Goal: Complete application form: Complete application form

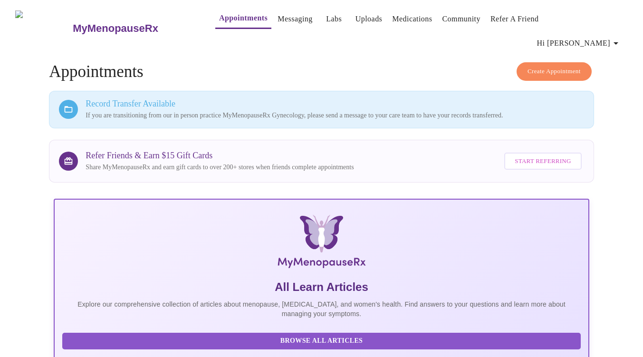
scroll to position [193, 0]
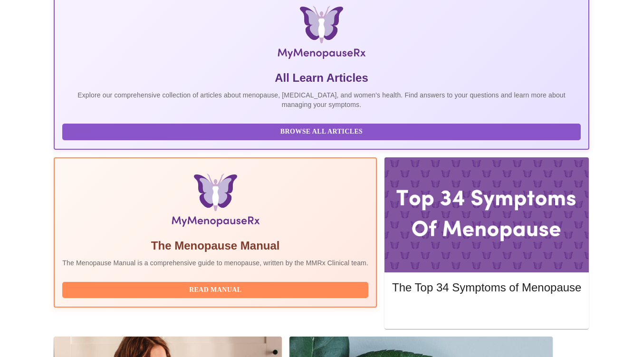
scroll to position [212, 0]
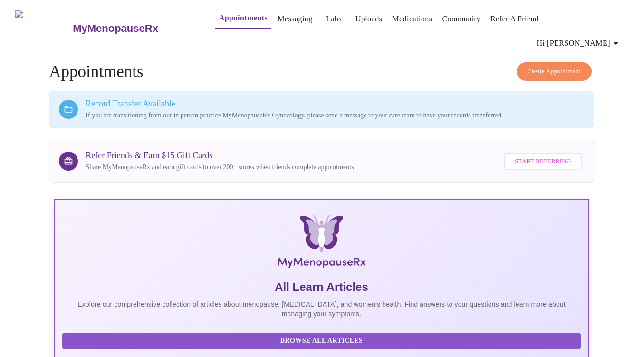
scroll to position [207, 0]
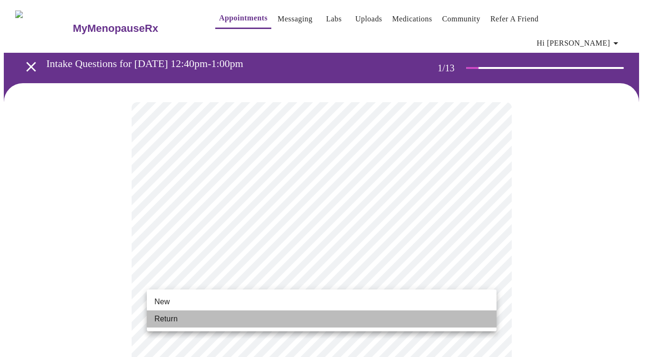
click at [229, 315] on li "Return" at bounding box center [322, 318] width 350 height 17
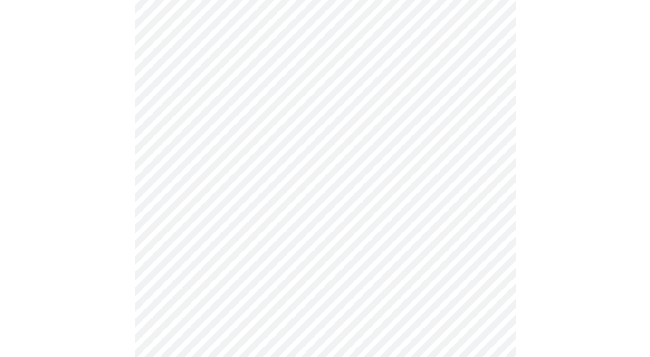
scroll to position [498, 0]
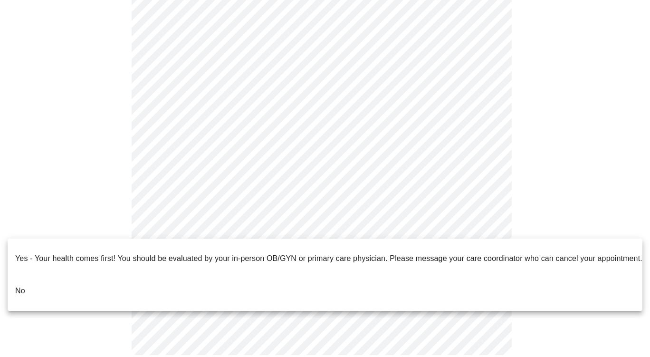
click at [30, 283] on li "No" at bounding box center [325, 291] width 635 height 32
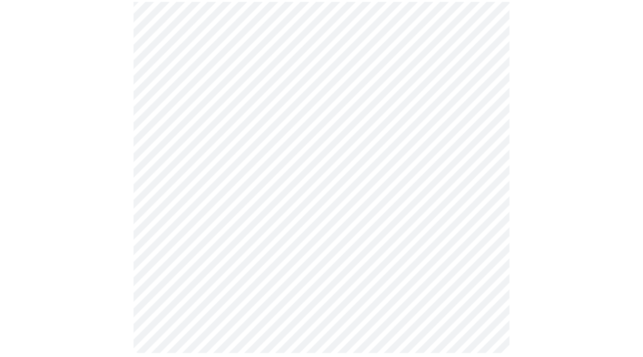
scroll to position [492, 0]
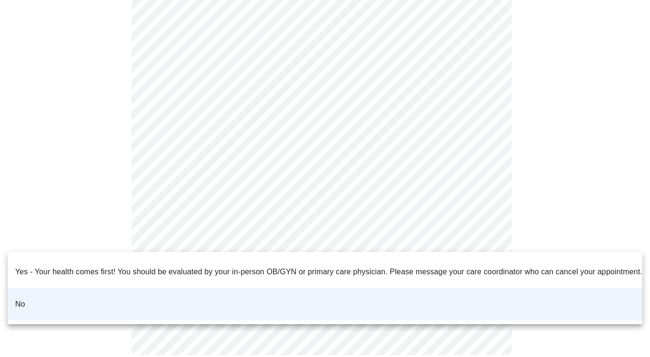
click at [521, 209] on div at bounding box center [325, 178] width 650 height 357
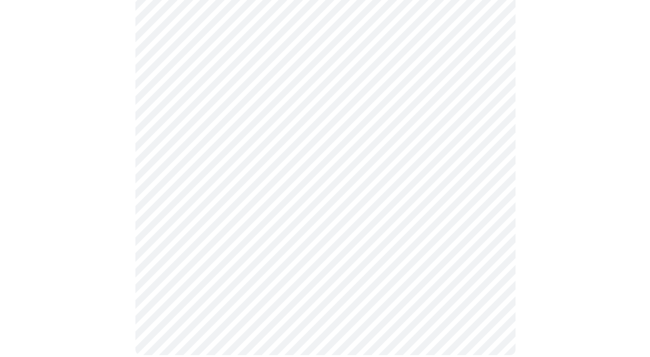
scroll to position [0, 0]
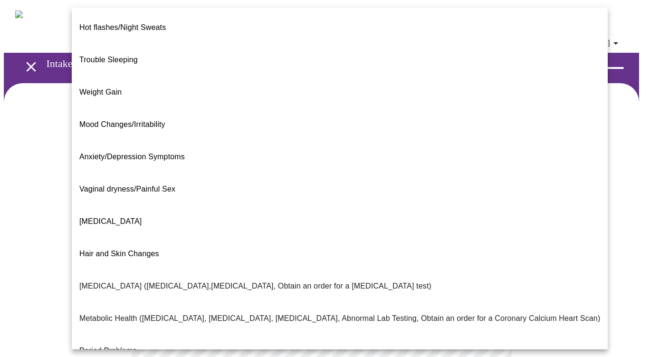
click at [439, 189] on body "MyMenopauseRx Appointments Messaging Labs Uploads Medications Community Refer a…" at bounding box center [325, 296] width 642 height 584
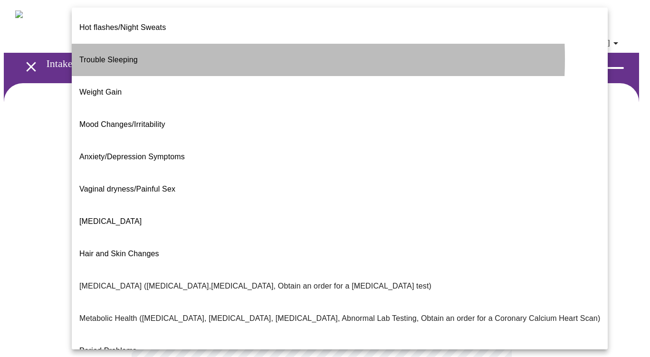
click at [205, 51] on li "Trouble Sleeping" at bounding box center [340, 60] width 536 height 32
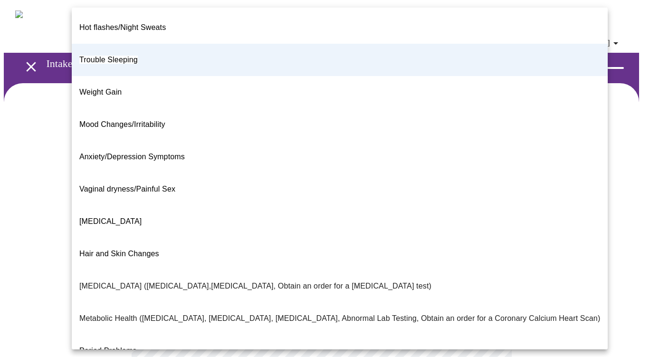
click at [258, 198] on body "MyMenopauseRx Appointments Messaging Labs Uploads Medications Community Refer a…" at bounding box center [325, 293] width 642 height 579
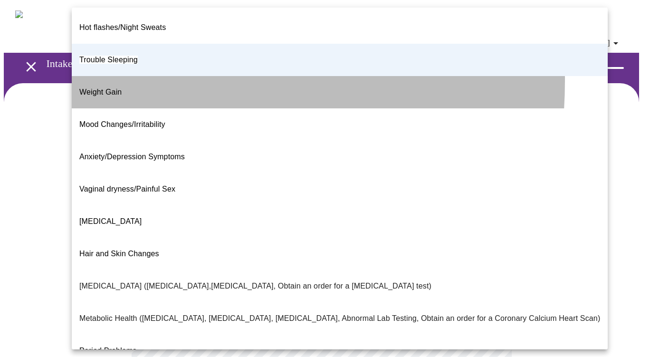
click at [103, 88] on span "Weight Gain" at bounding box center [100, 92] width 42 height 8
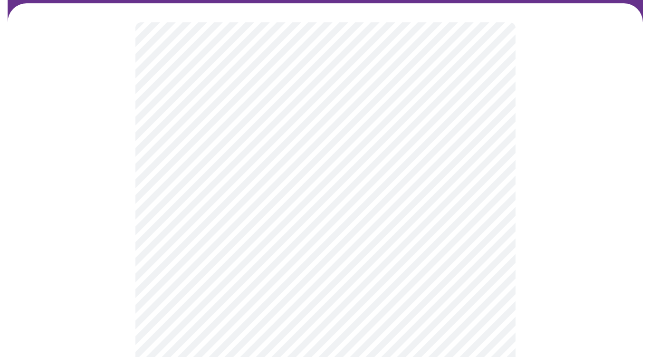
scroll to position [85, 0]
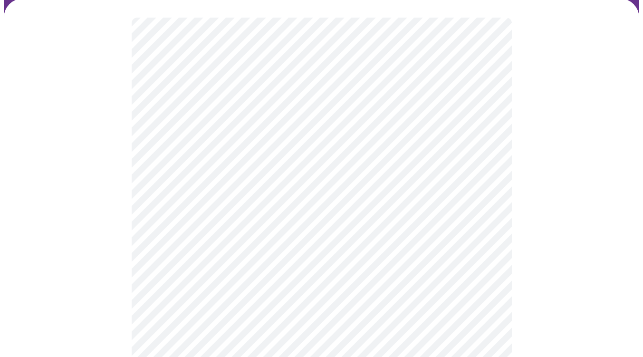
click at [476, 115] on body "MyMenopauseRx Appointments Messaging Labs Uploads Medications Community Refer a…" at bounding box center [321, 208] width 635 height 579
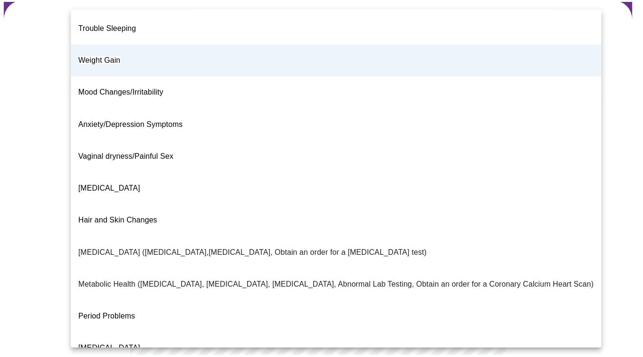
scroll to position [34, 0]
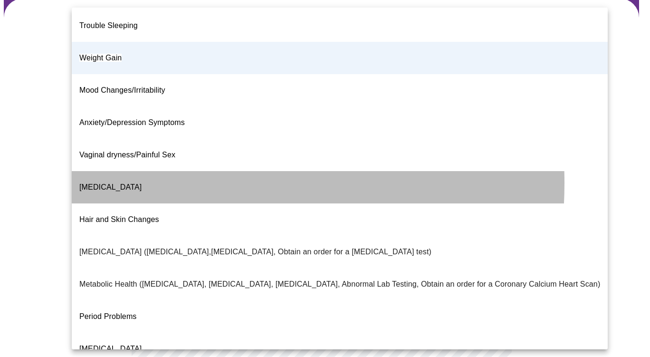
click at [138, 171] on li "[MEDICAL_DATA]" at bounding box center [340, 187] width 536 height 32
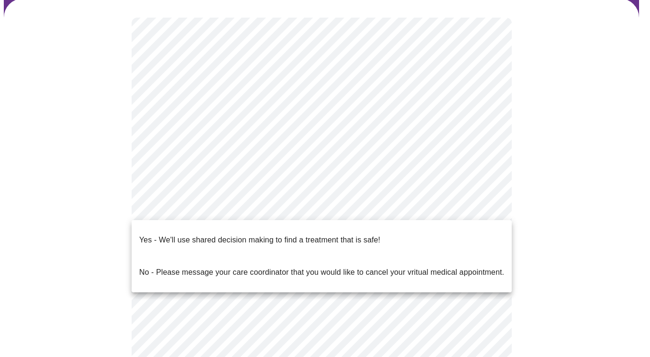
click at [311, 203] on body "MyMenopauseRx Appointments Messaging Labs Uploads Medications Community Refer a…" at bounding box center [325, 208] width 642 height 579
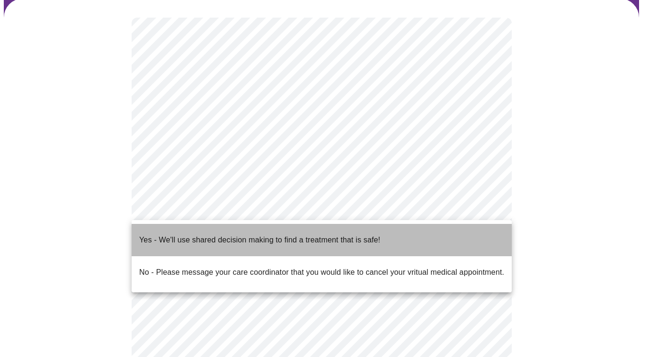
click at [280, 235] on p "Yes - We'll use shared decision making to find a treatment that is safe!" at bounding box center [259, 239] width 241 height 11
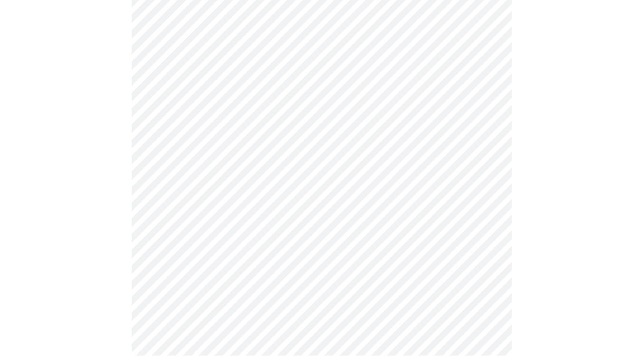
scroll to position [0, 0]
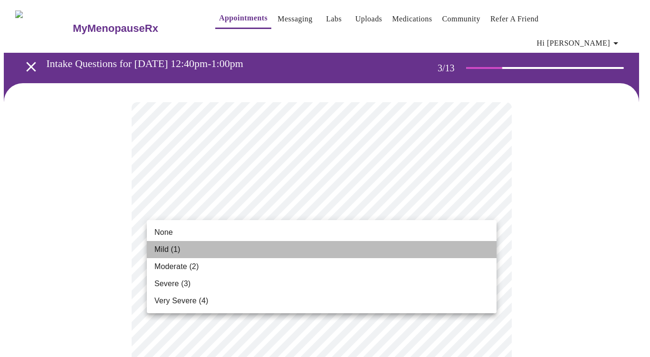
click at [357, 252] on li "Mild (1)" at bounding box center [322, 249] width 350 height 17
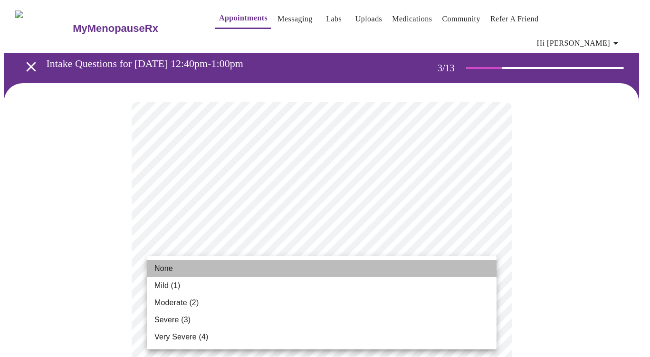
click at [321, 270] on li "None" at bounding box center [322, 268] width 350 height 17
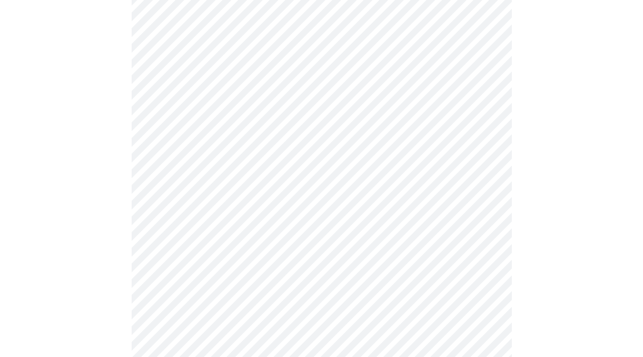
scroll to position [202, 0]
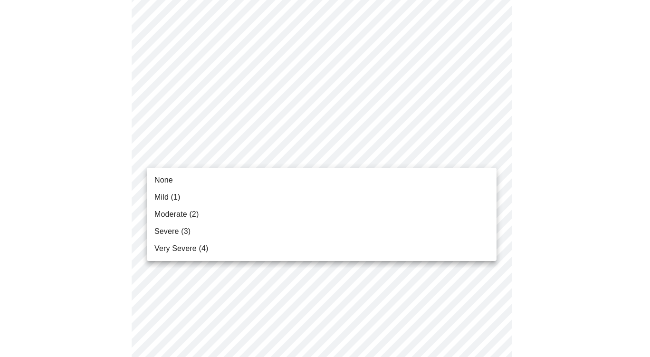
click at [172, 199] on span "Mild (1)" at bounding box center [167, 196] width 26 height 11
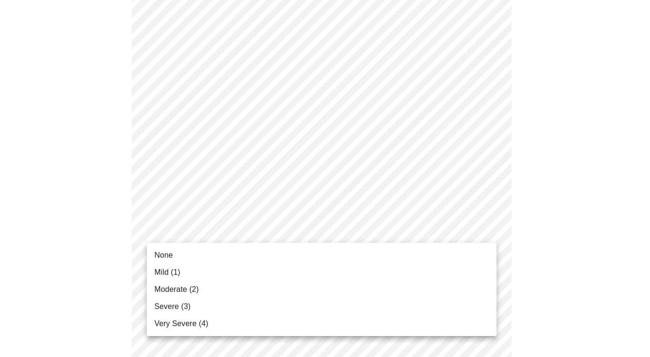
click at [189, 292] on span "Moderate (2)" at bounding box center [176, 289] width 44 height 11
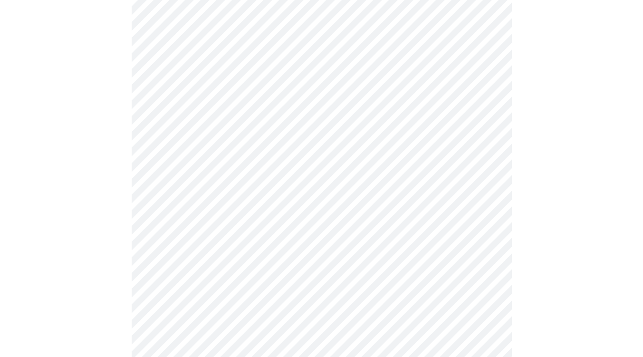
scroll to position [316, 0]
click at [299, 179] on body "MyMenopauseRx Appointments Messaging Labs Uploads Medications Community Refer a…" at bounding box center [321, 300] width 635 height 1224
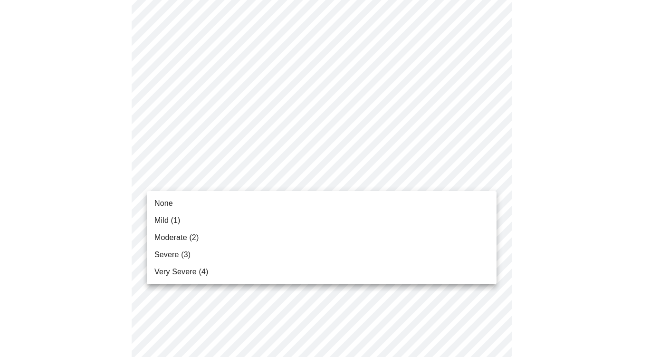
click at [199, 240] on span "Moderate (2)" at bounding box center [176, 237] width 44 height 11
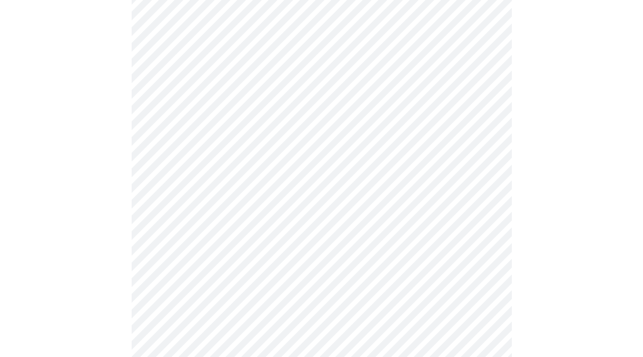
scroll to position [277, 0]
click at [251, 280] on body "MyMenopauseRx Appointments Messaging Labs Uploads Medications Community Refer a…" at bounding box center [321, 332] width 635 height 1211
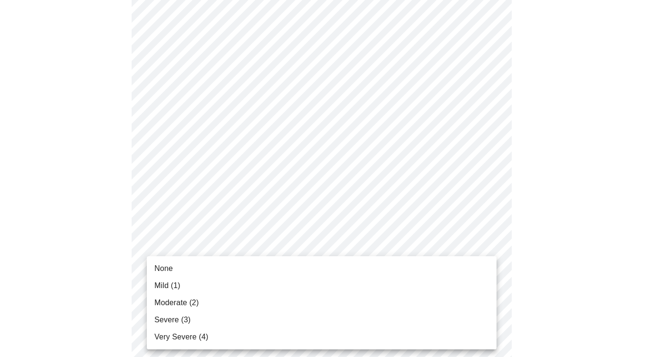
click at [190, 310] on li "Moderate (2)" at bounding box center [322, 302] width 350 height 17
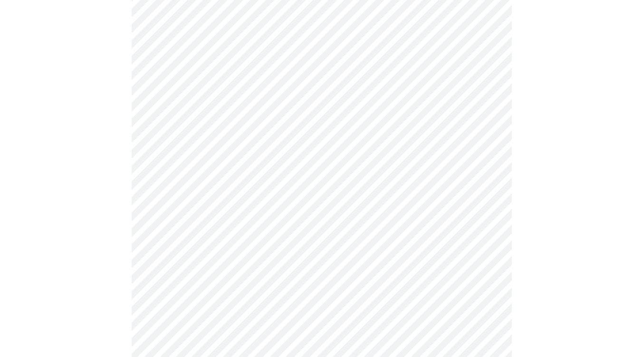
scroll to position [105, 0]
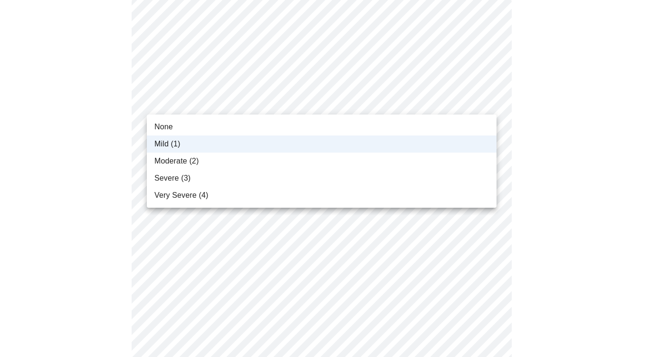
click at [168, 125] on span "None" at bounding box center [163, 126] width 19 height 11
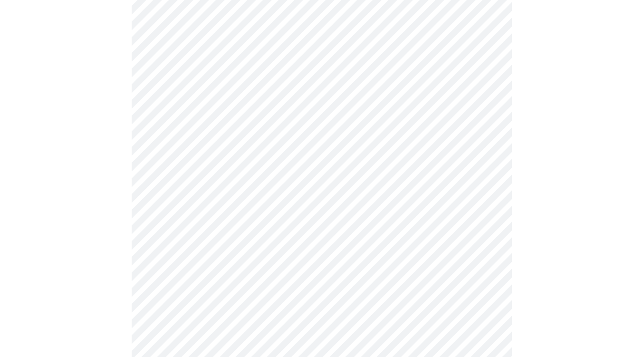
scroll to position [473, 0]
click at [478, 153] on body "MyMenopauseRx Appointments Messaging Labs Uploads Medications Community Refer a…" at bounding box center [321, 129] width 635 height 1197
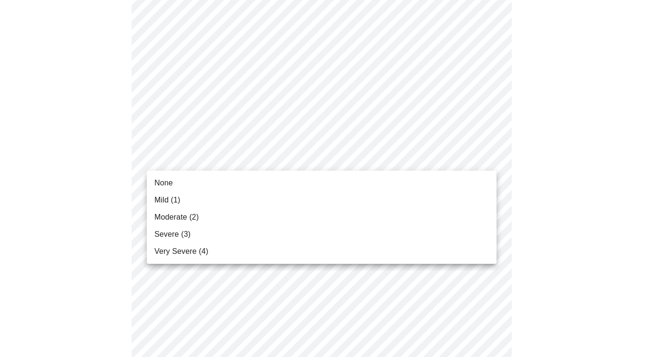
click at [176, 201] on span "Mild (1)" at bounding box center [167, 199] width 26 height 11
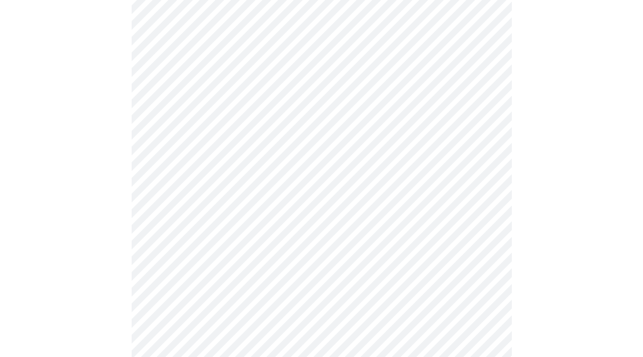
click at [229, 235] on body "MyMenopauseRx Appointments Messaging Labs Uploads Medications Community Refer a…" at bounding box center [321, 123] width 635 height 1184
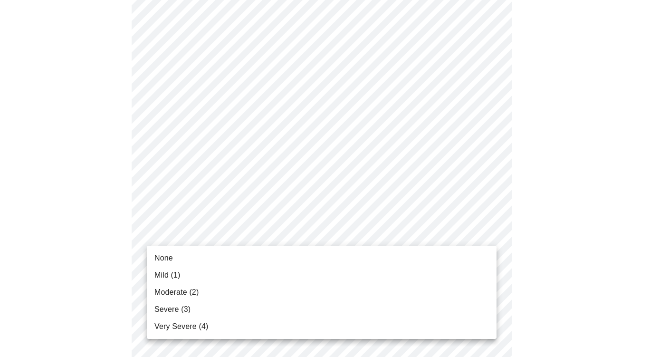
click at [193, 277] on li "Mild (1)" at bounding box center [322, 275] width 350 height 17
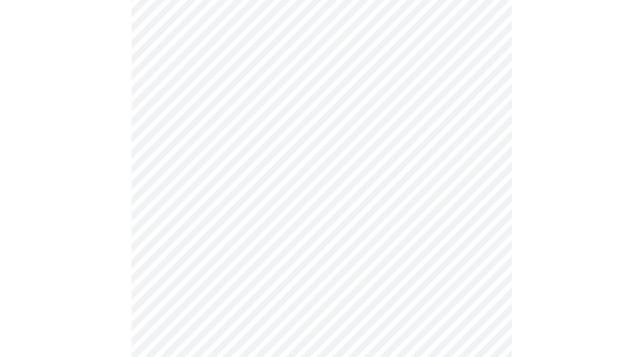
scroll to position [581, 0]
click at [455, 194] on body "MyMenopauseRx Appointments Messaging Labs Uploads Medications Community Refer a…" at bounding box center [321, 8] width 635 height 1171
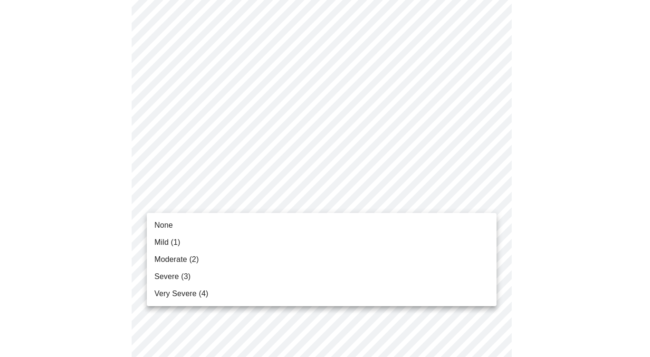
click at [172, 227] on span "None" at bounding box center [163, 225] width 19 height 11
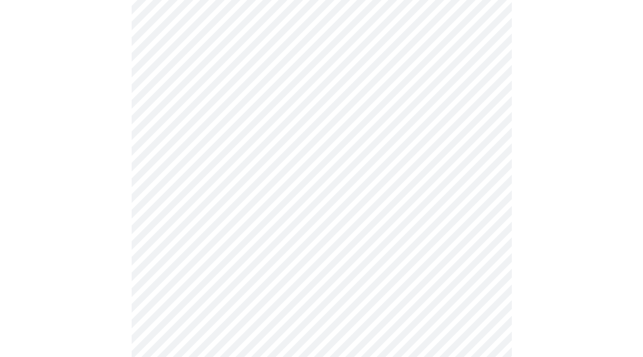
scroll to position [678, 0]
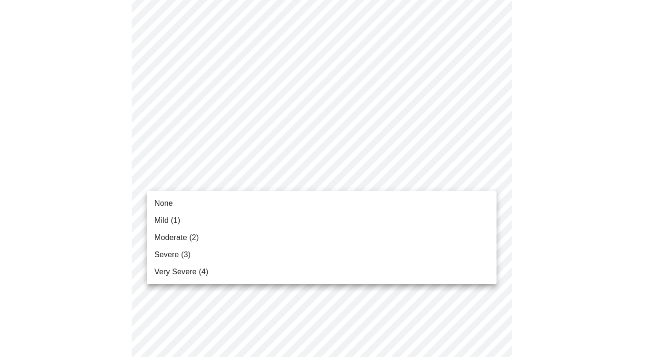
click at [171, 208] on span "None" at bounding box center [163, 203] width 19 height 11
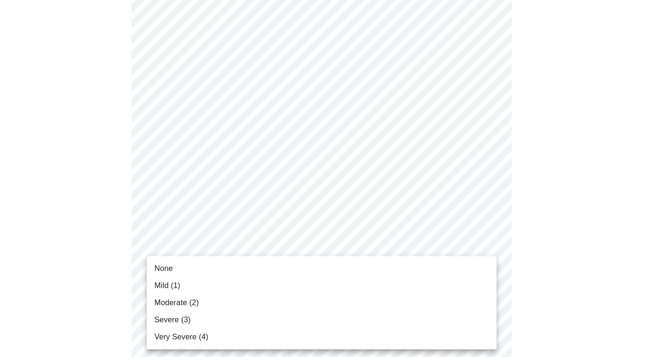
click at [171, 272] on span "None" at bounding box center [163, 268] width 19 height 11
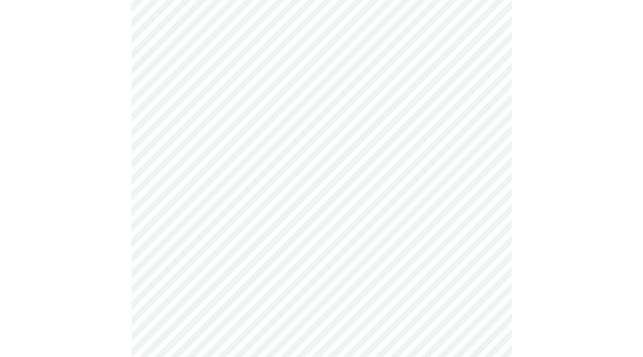
scroll to position [401, 0]
click at [434, 180] on body "MyMenopauseRx Appointments Messaging Labs Uploads Medications Community Refer a…" at bounding box center [321, 78] width 635 height 951
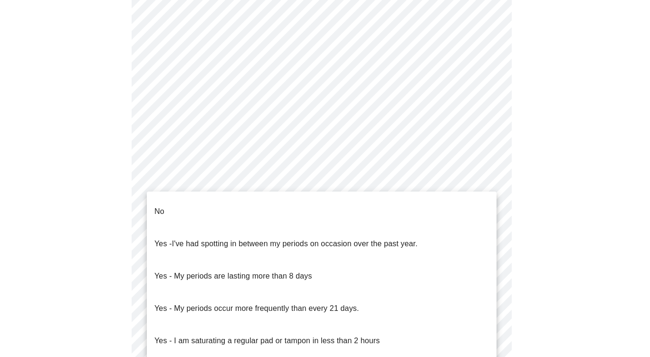
click at [158, 212] on span "No" at bounding box center [159, 211] width 10 height 27
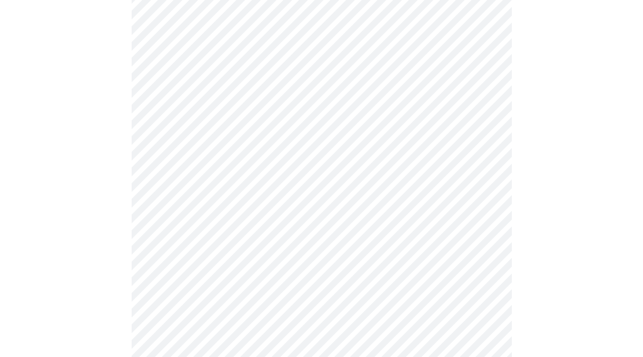
scroll to position [531, 0]
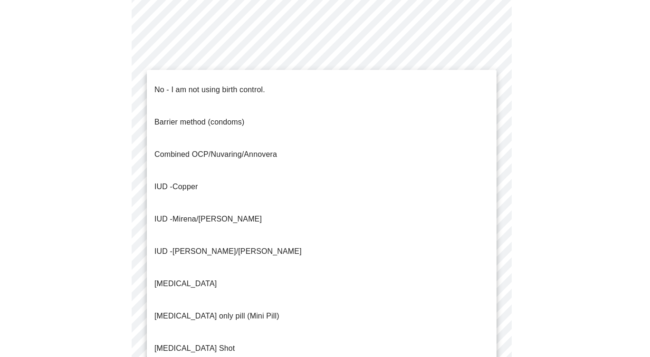
click at [225, 91] on span "No - I am not using birth control." at bounding box center [209, 89] width 111 height 27
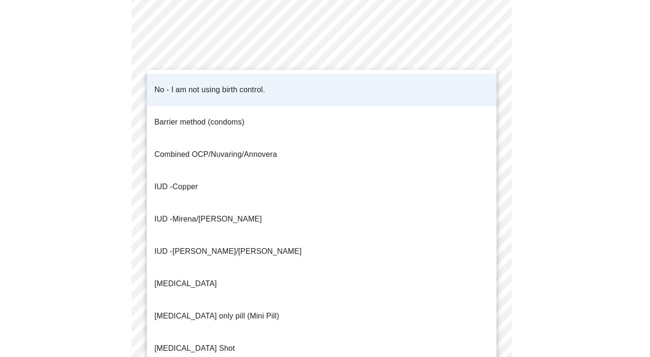
click at [249, 113] on li "Barrier method (condoms)" at bounding box center [322, 122] width 350 height 32
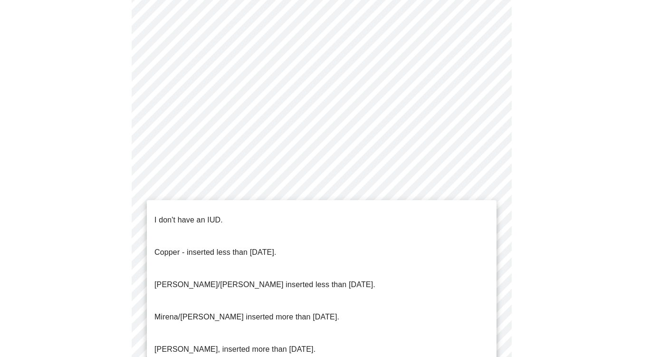
click at [212, 217] on p "I don't have an IUD." at bounding box center [188, 219] width 68 height 11
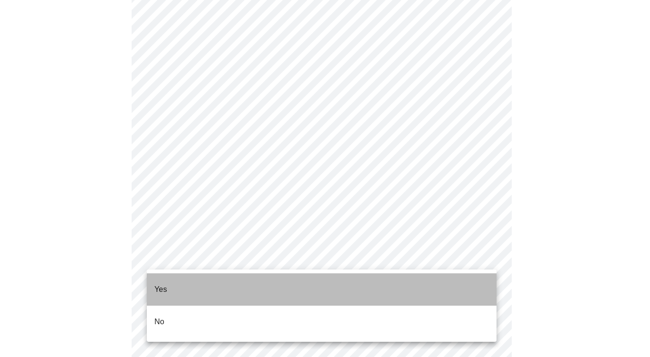
click at [182, 286] on li "Yes" at bounding box center [322, 289] width 350 height 32
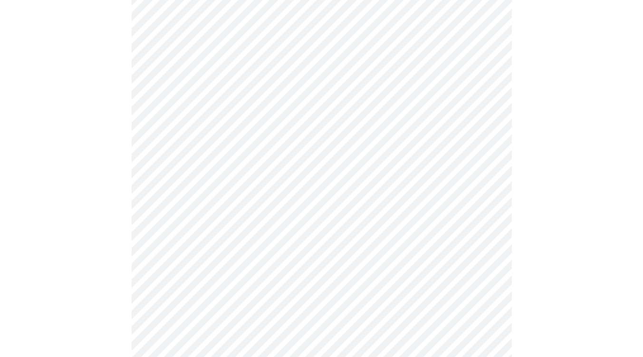
scroll to position [122, 0]
click at [460, 130] on body "MyMenopauseRx Appointments Messaging Labs Uploads Medications Community Refer a…" at bounding box center [321, 273] width 635 height 783
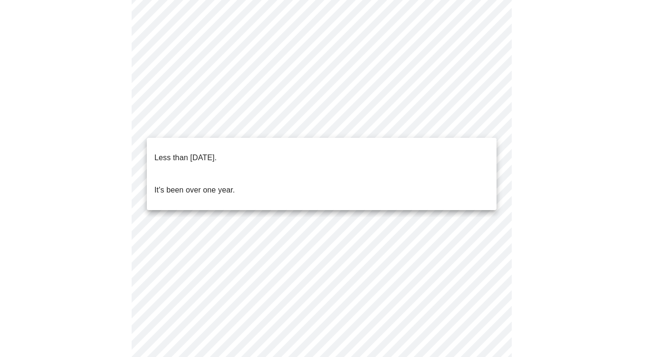
click at [217, 152] on p "Less than one year ago." at bounding box center [185, 157] width 62 height 11
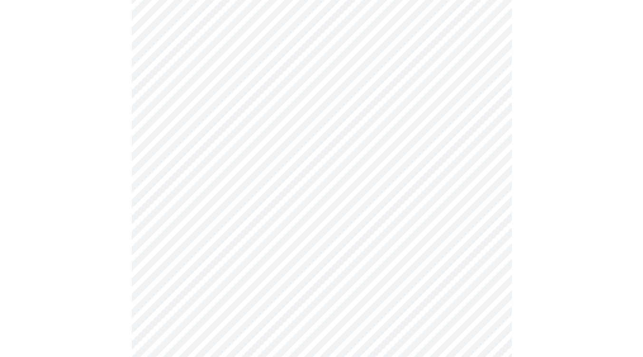
click at [465, 204] on body "MyMenopauseRx Appointments Messaging Labs Uploads Medications Community Refer a…" at bounding box center [321, 270] width 635 height 777
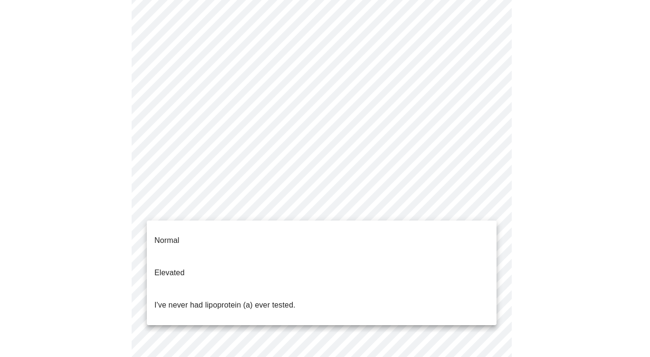
click at [176, 238] on p "Normal" at bounding box center [166, 240] width 25 height 11
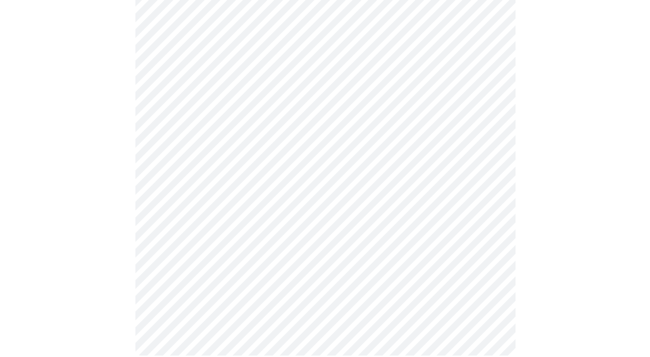
scroll to position [0, 0]
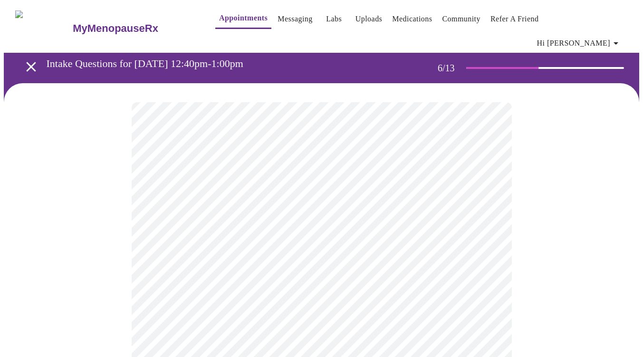
click at [475, 278] on body "MyMenopauseRx Appointments Messaging Labs Uploads Medications Community Refer a…" at bounding box center [321, 264] width 635 height 521
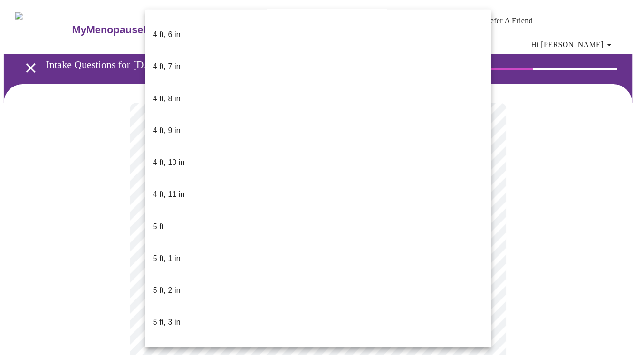
scroll to position [579, 0]
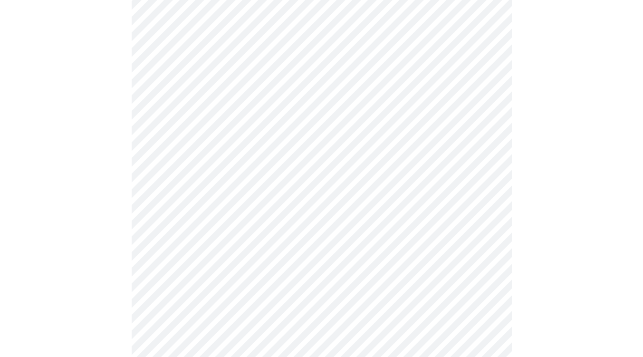
scroll to position [2485, 0]
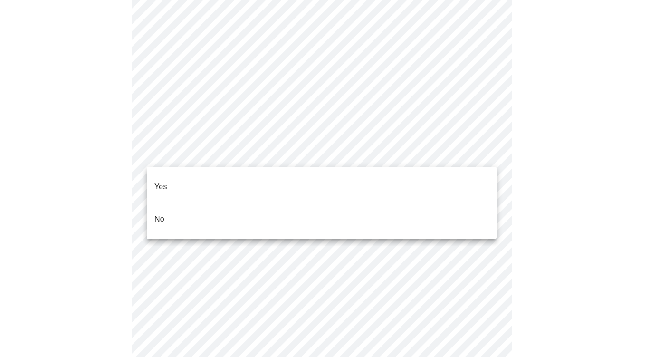
click at [170, 209] on li "No" at bounding box center [322, 219] width 350 height 32
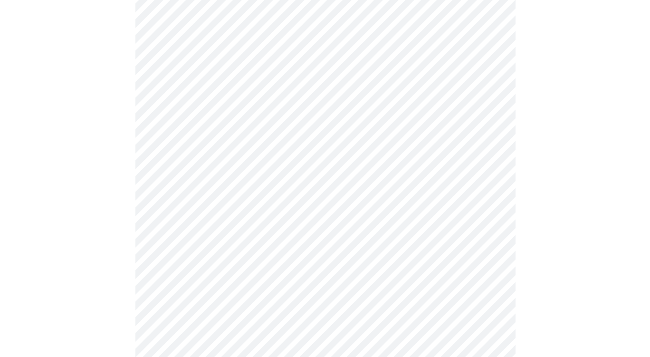
scroll to position [571, 0]
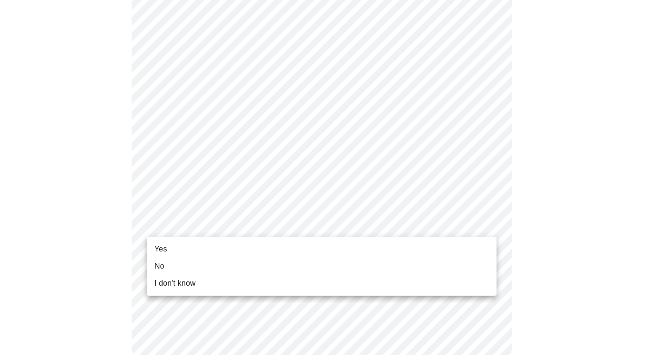
click at [172, 257] on li "Yes" at bounding box center [322, 248] width 350 height 17
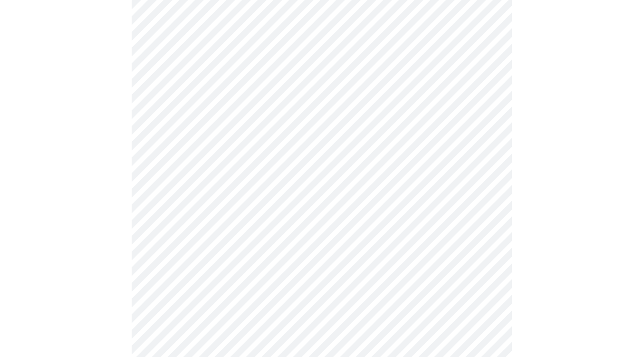
scroll to position [115, 0]
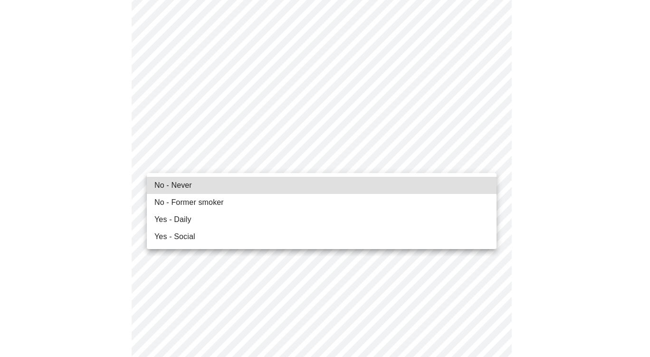
click at [199, 187] on li "No - Never" at bounding box center [322, 185] width 350 height 17
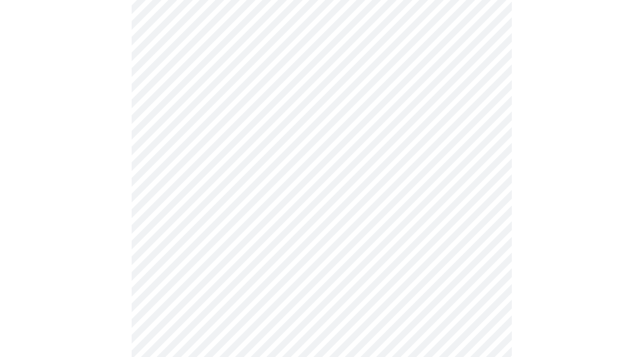
scroll to position [850, 0]
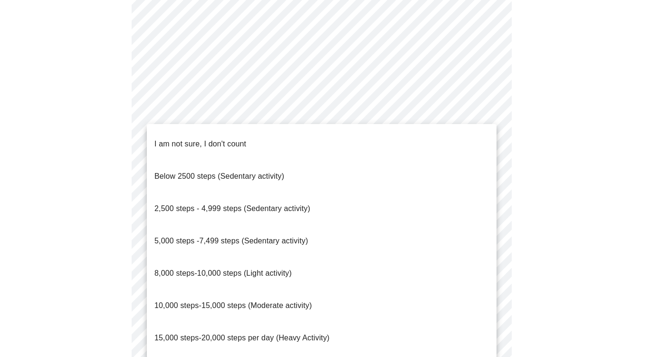
click at [323, 192] on li "2,500 steps - 4,999 steps (Sedentary activity)" at bounding box center [322, 208] width 350 height 32
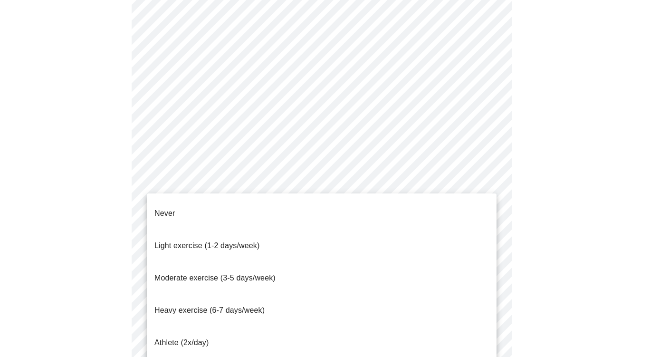
click at [272, 233] on li "Light exercise (1-2 days/week)" at bounding box center [322, 245] width 350 height 32
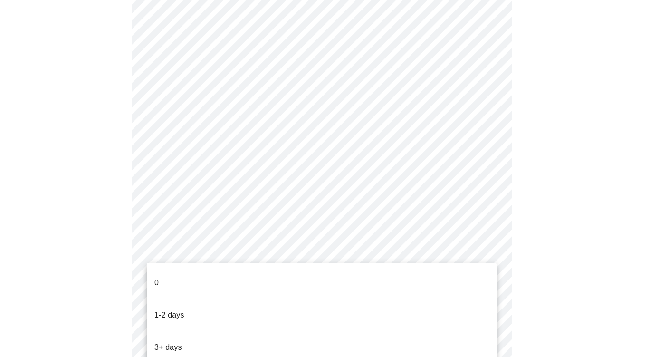
click at [200, 306] on li "1-2 days" at bounding box center [322, 315] width 350 height 32
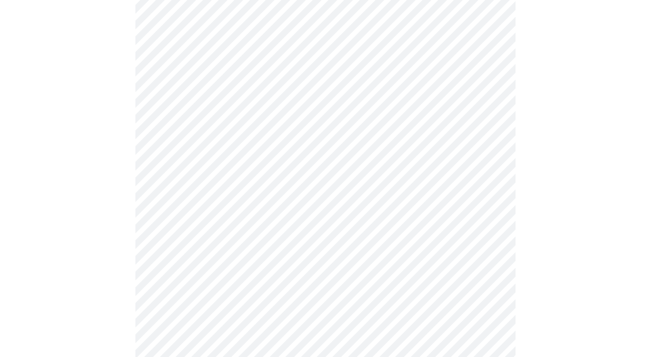
scroll to position [0, 0]
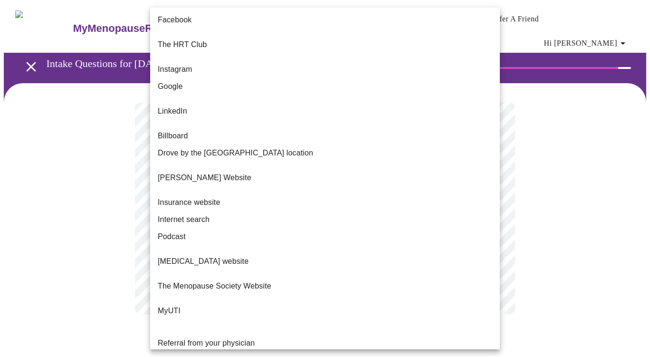
click at [474, 202] on body "MyMenopauseRx Appointments Messaging Labs Uploads Medications Community Refer a…" at bounding box center [325, 168] width 642 height 329
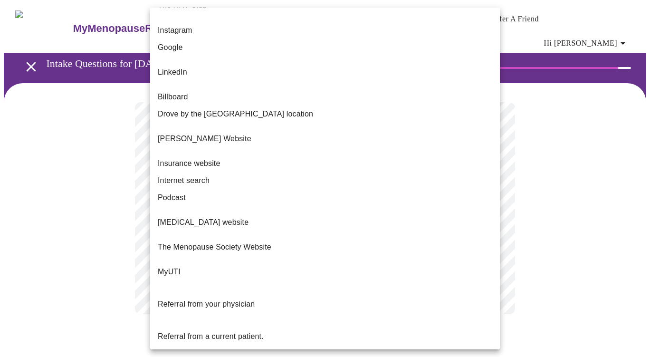
scroll to position [59, 0]
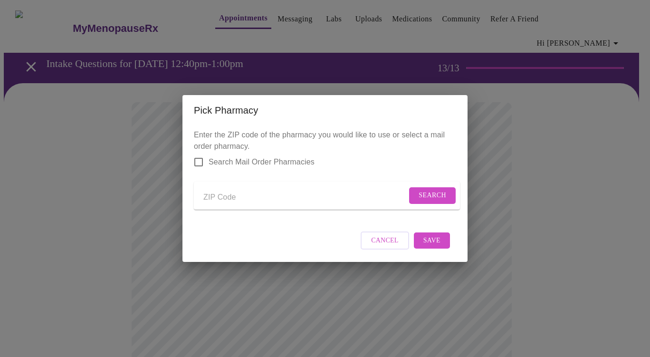
click at [226, 192] on input "Send a message to your care team" at bounding box center [304, 197] width 203 height 15
type input "60187"
click at [428, 193] on span "Search" at bounding box center [433, 196] width 28 height 12
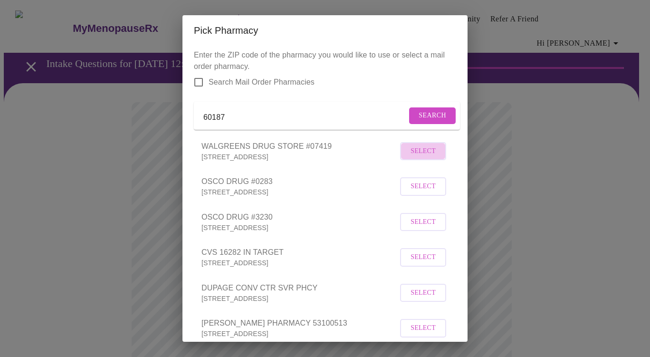
click at [413, 157] on span "Select" at bounding box center [423, 151] width 25 height 12
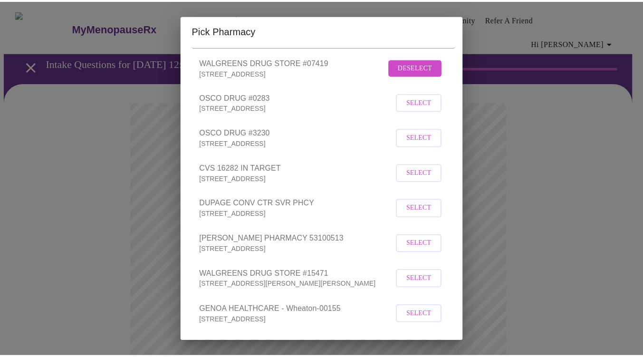
scroll to position [135, 0]
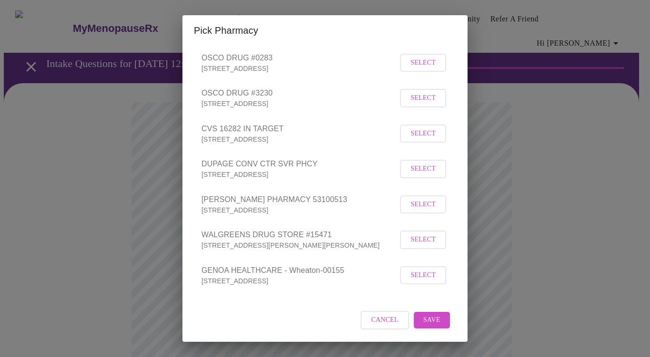
click at [425, 319] on span "Save" at bounding box center [431, 320] width 17 height 12
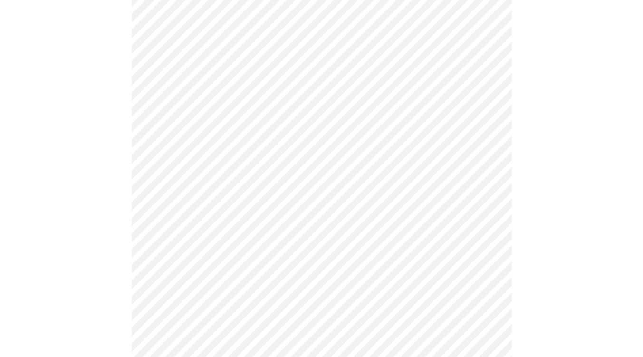
scroll to position [358, 0]
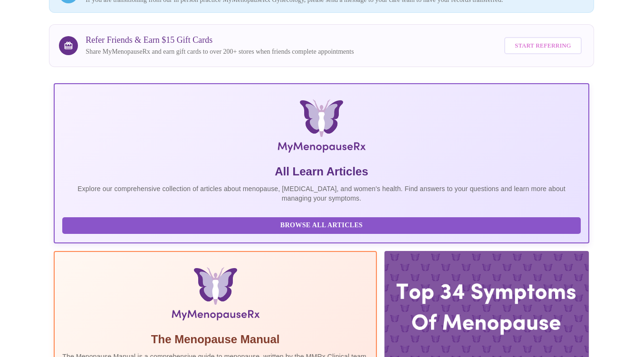
scroll to position [212, 0]
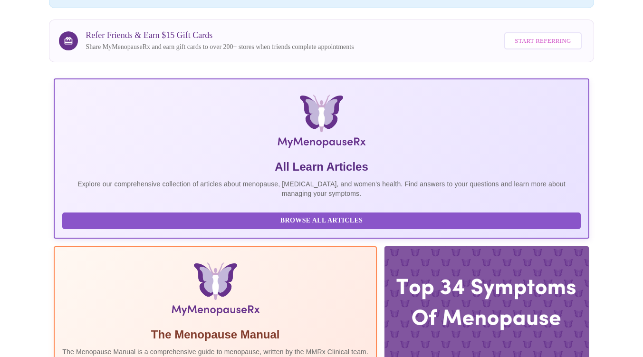
scroll to position [212, 0]
